Goal: Task Accomplishment & Management: Use online tool/utility

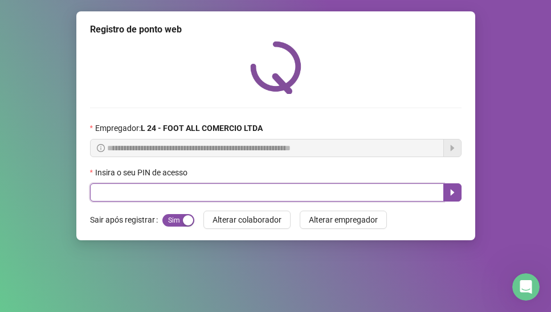
click at [145, 191] on input "text" at bounding box center [267, 193] width 354 height 18
type input "*****"
click at [451, 192] on icon "caret-right" at bounding box center [452, 193] width 4 height 6
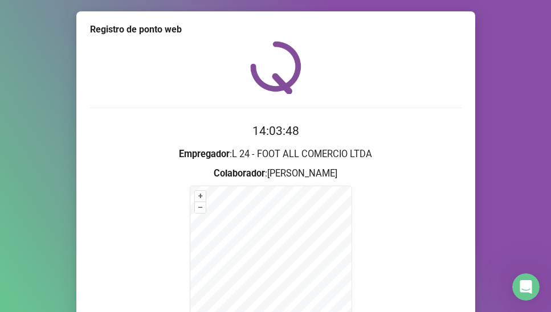
drag, startPoint x: 365, startPoint y: 7, endPoint x: 303, endPoint y: 3, distance: 61.7
click at [281, 20] on div "Registro de ponto web 14:03:48 Empregador : L 24 - FOOT ALL COMERCIO LTDA Colab…" at bounding box center [275, 156] width 551 height 312
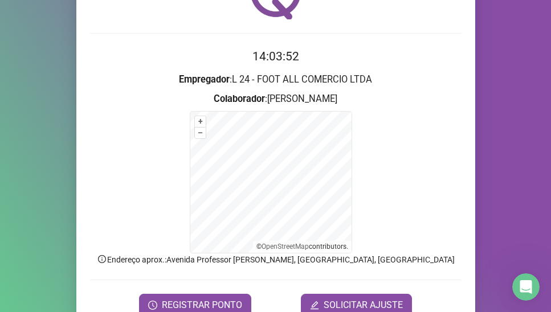
scroll to position [97, 0]
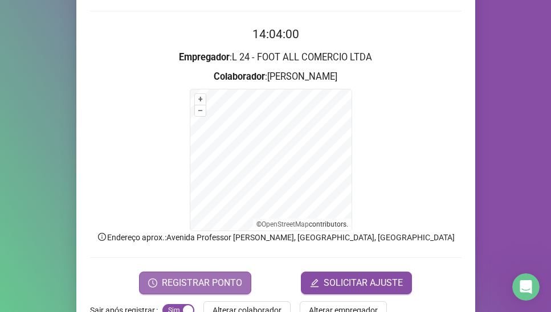
click at [227, 280] on span "REGISTRAR PONTO" at bounding box center [202, 283] width 80 height 14
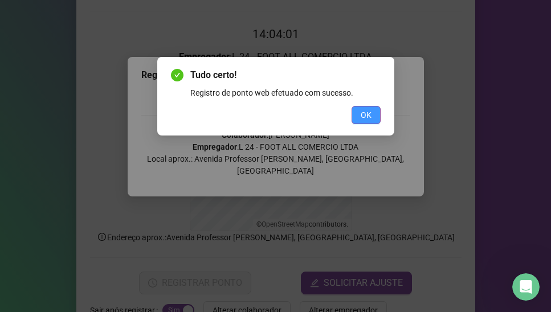
click at [369, 114] on span "OK" at bounding box center [366, 115] width 11 height 13
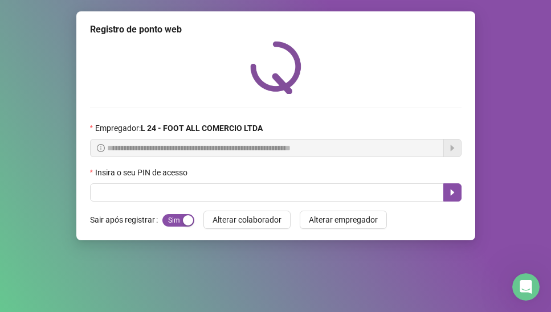
scroll to position [0, 0]
click at [168, 219] on div "button" at bounding box center [169, 220] width 10 height 10
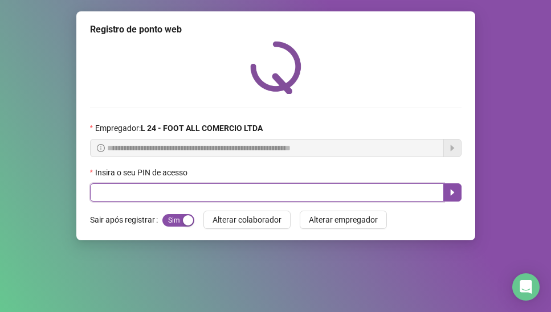
drag, startPoint x: 193, startPoint y: 191, endPoint x: 191, endPoint y: 185, distance: 6.1
click at [191, 185] on input "text" at bounding box center [267, 193] width 354 height 18
type input "*****"
click at [452, 196] on icon "caret-right" at bounding box center [452, 192] width 9 height 9
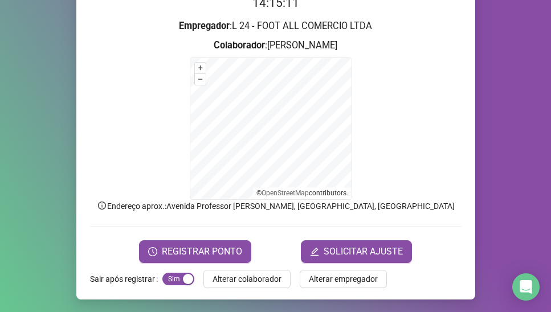
scroll to position [129, 0]
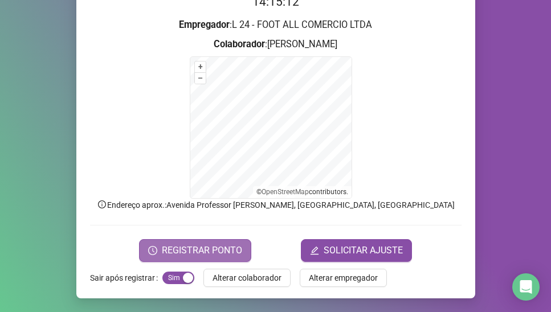
click at [229, 254] on span "REGISTRAR PONTO" at bounding box center [202, 251] width 80 height 14
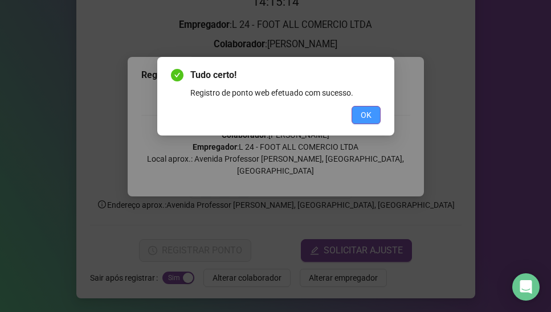
click at [363, 116] on span "OK" at bounding box center [366, 115] width 11 height 13
